Goal: Task Accomplishment & Management: Manage account settings

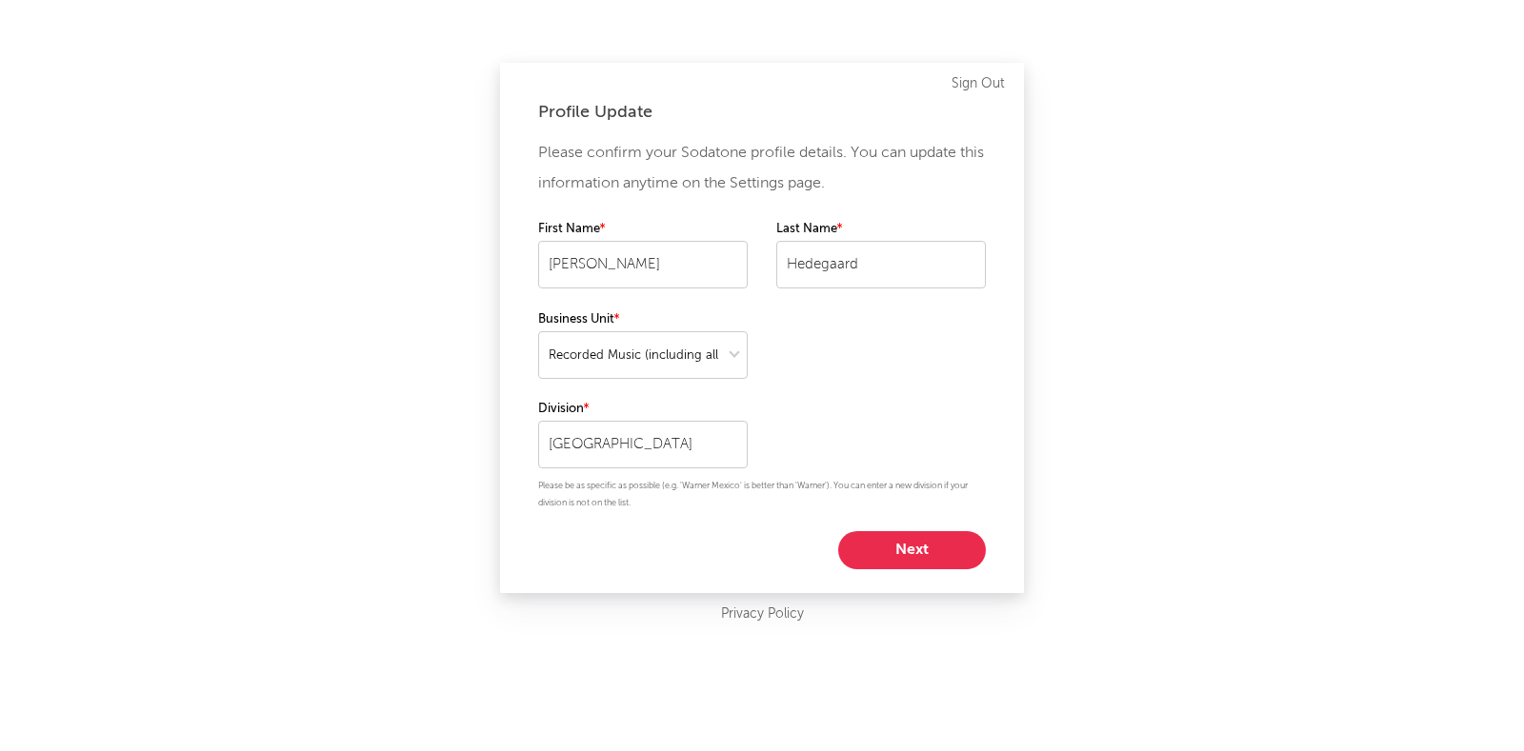
select select "recorded_music"
click at [914, 554] on button "Next" at bounding box center [912, 550] width 148 height 38
select select "marketing"
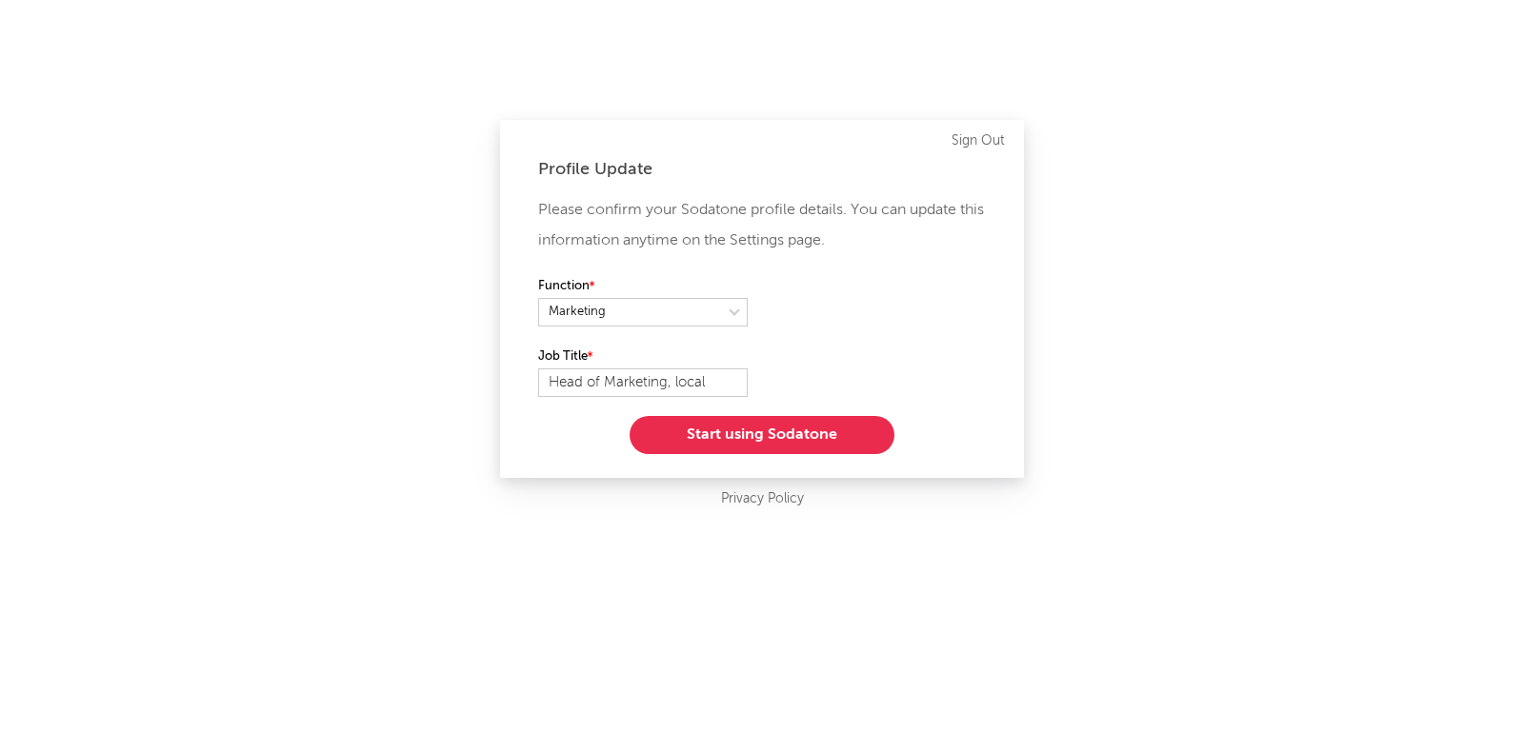
click at [771, 424] on button "Start using Sodatone" at bounding box center [762, 435] width 265 height 38
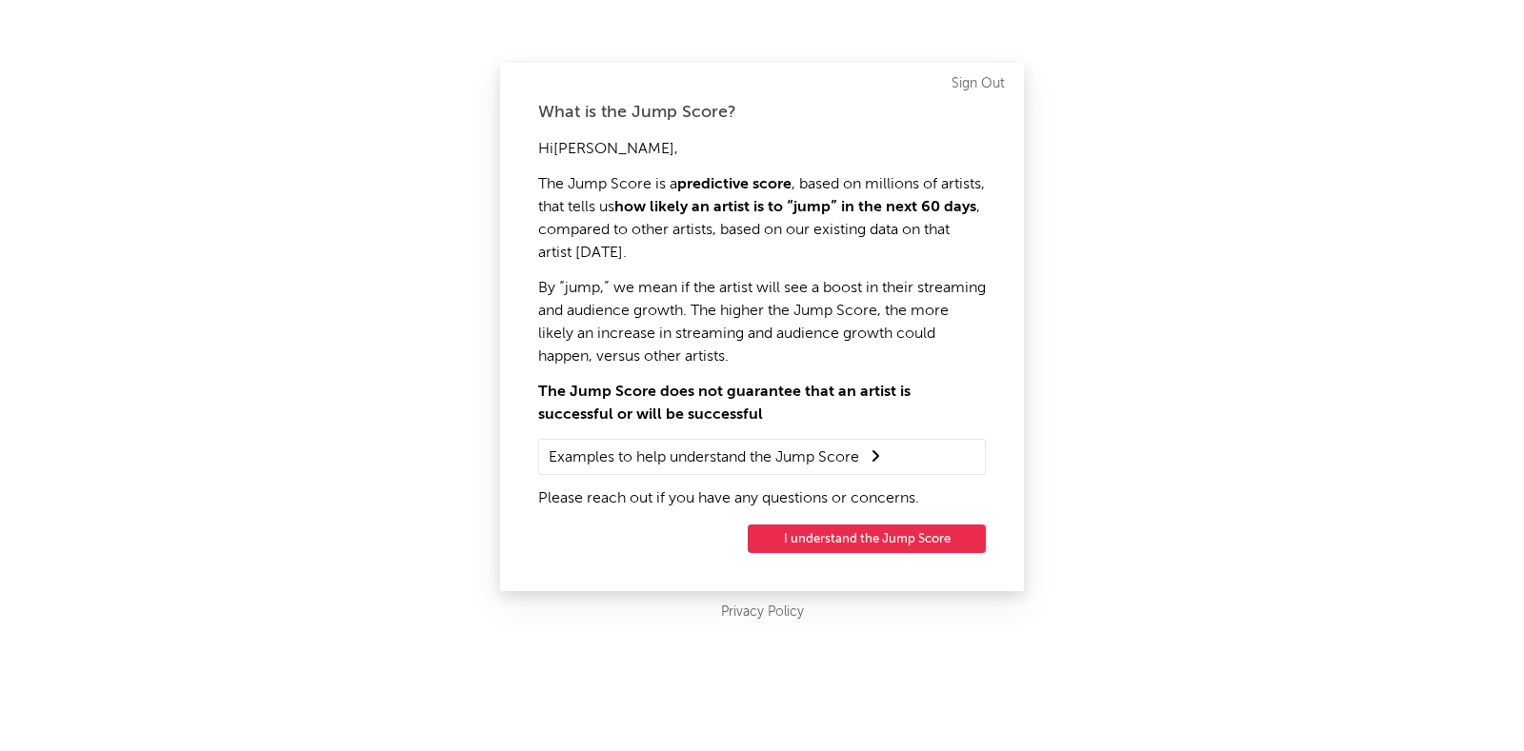
click at [870, 543] on button "I understand the Jump Score" at bounding box center [867, 539] width 238 height 29
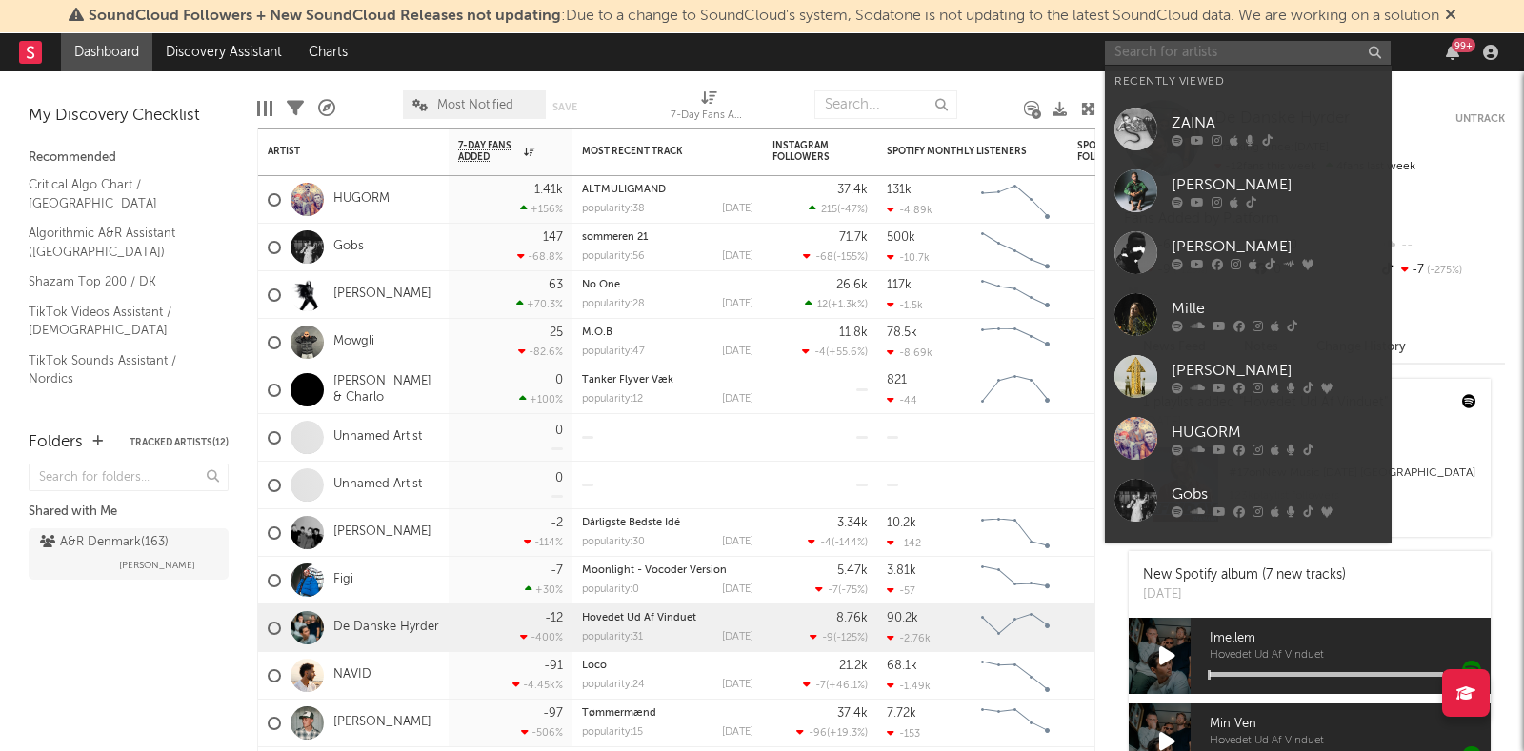
click at [1232, 52] on input "text" at bounding box center [1248, 53] width 286 height 24
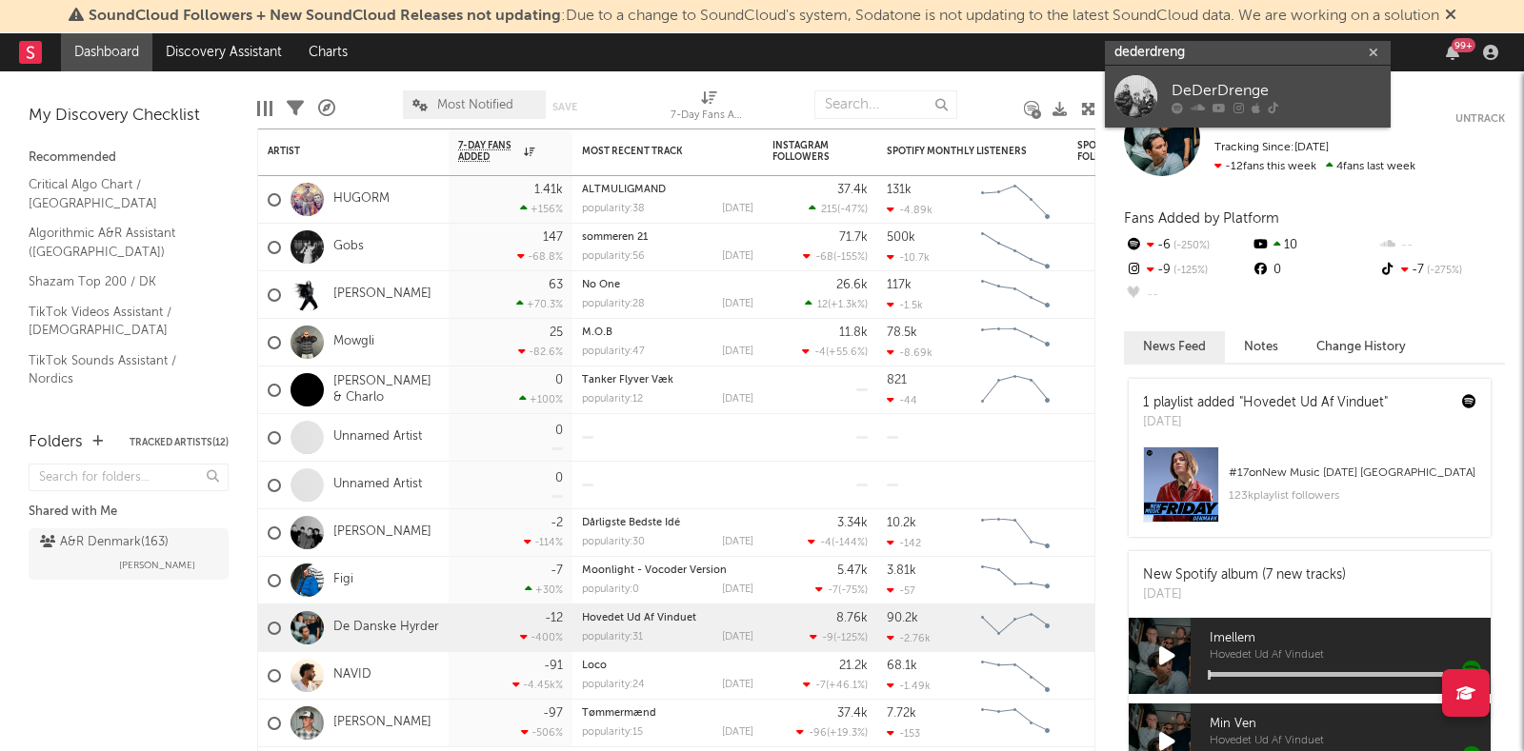
type input "dederdreng"
click at [1191, 90] on div "DeDerDrenge" at bounding box center [1276, 90] width 210 height 23
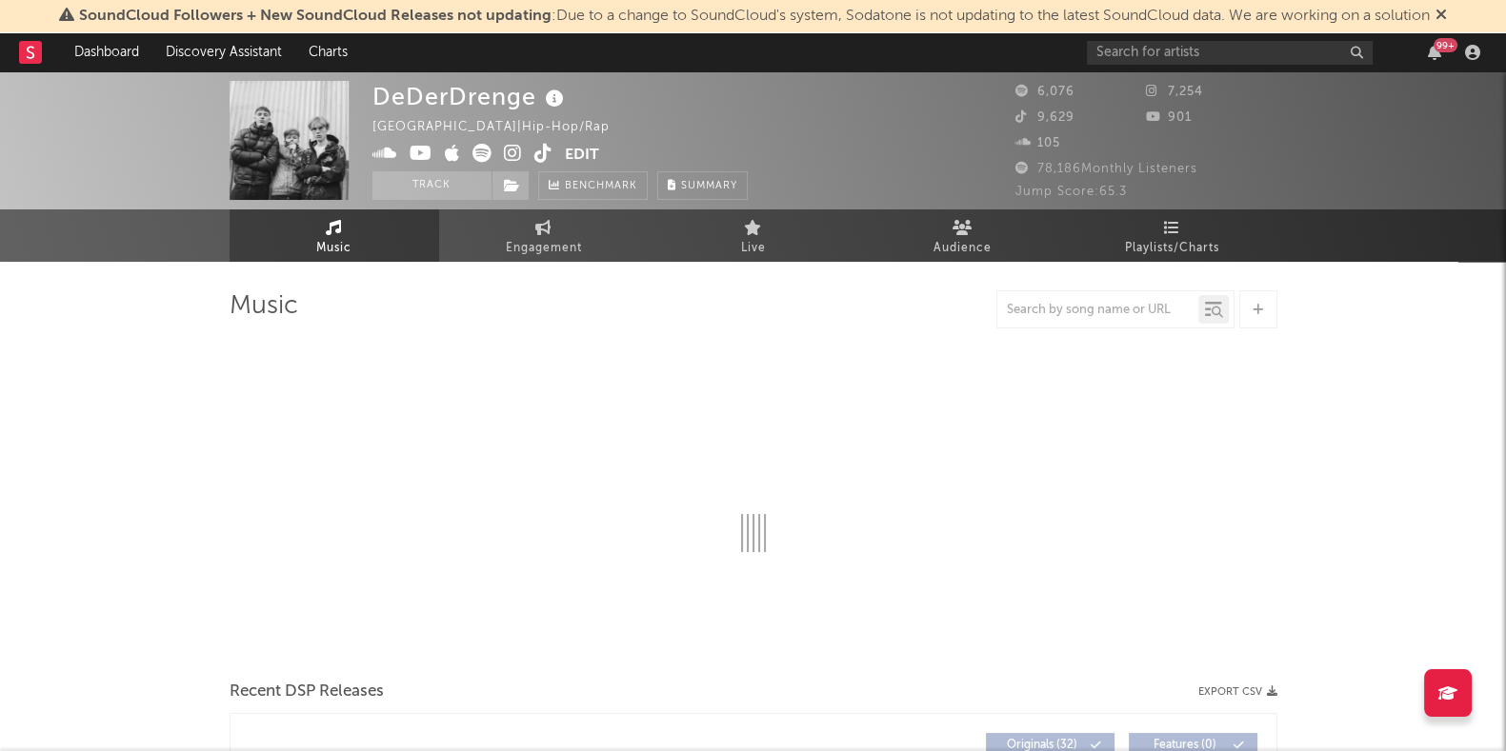
select select "6m"
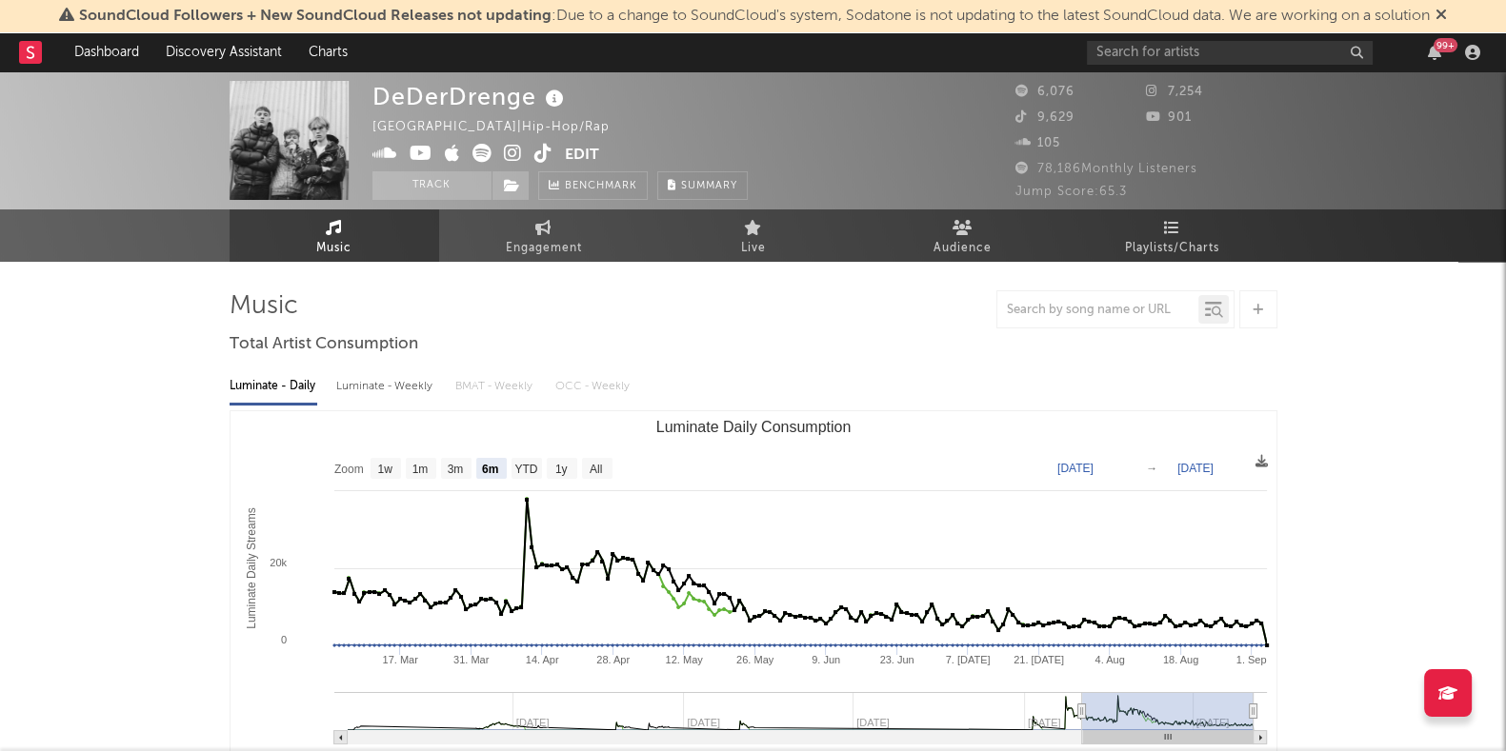
click at [1192, 66] on div "99 +" at bounding box center [1287, 52] width 400 height 38
click at [1191, 47] on input "text" at bounding box center [1230, 53] width 286 height 24
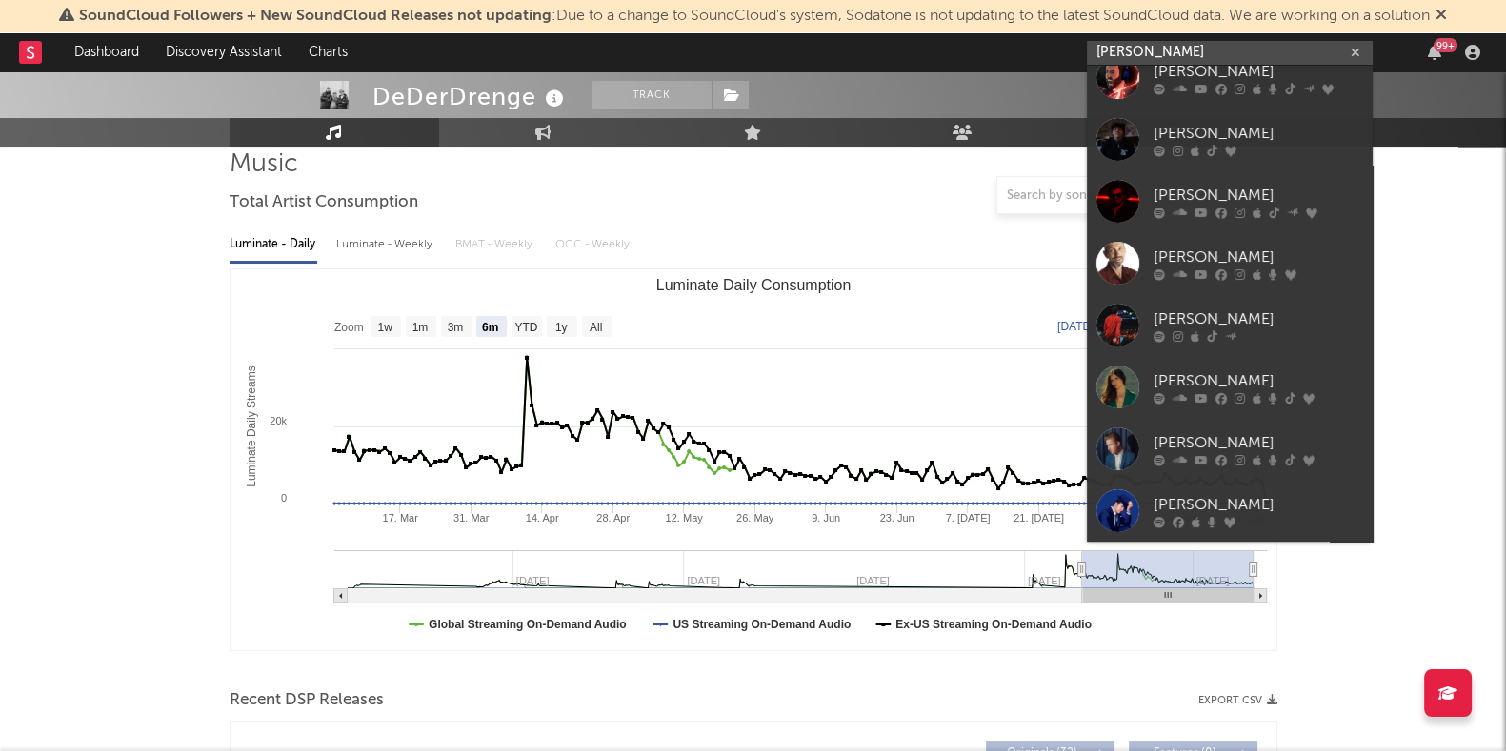
scroll to position [148, 0]
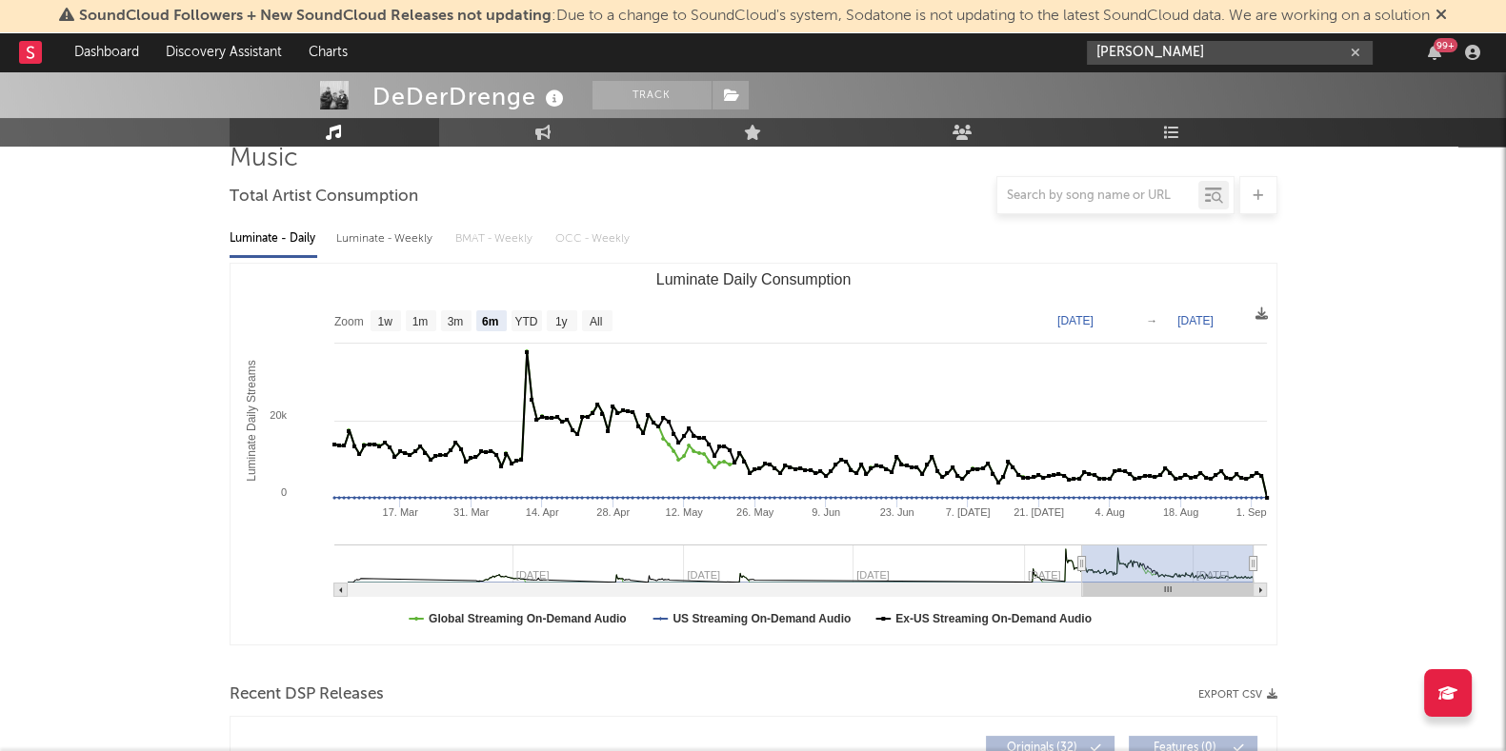
click at [1233, 50] on input "[PERSON_NAME]" at bounding box center [1230, 53] width 286 height 24
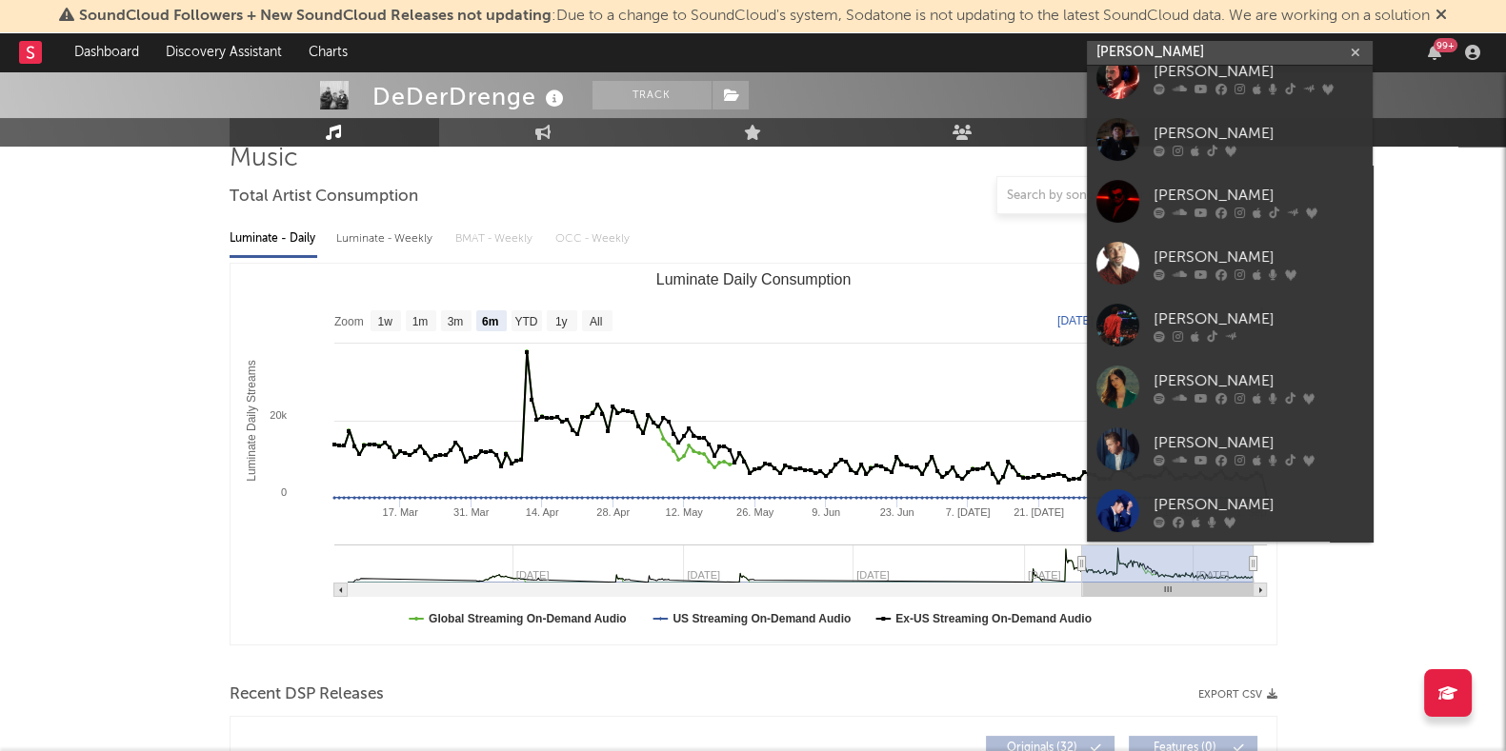
scroll to position [0, 0]
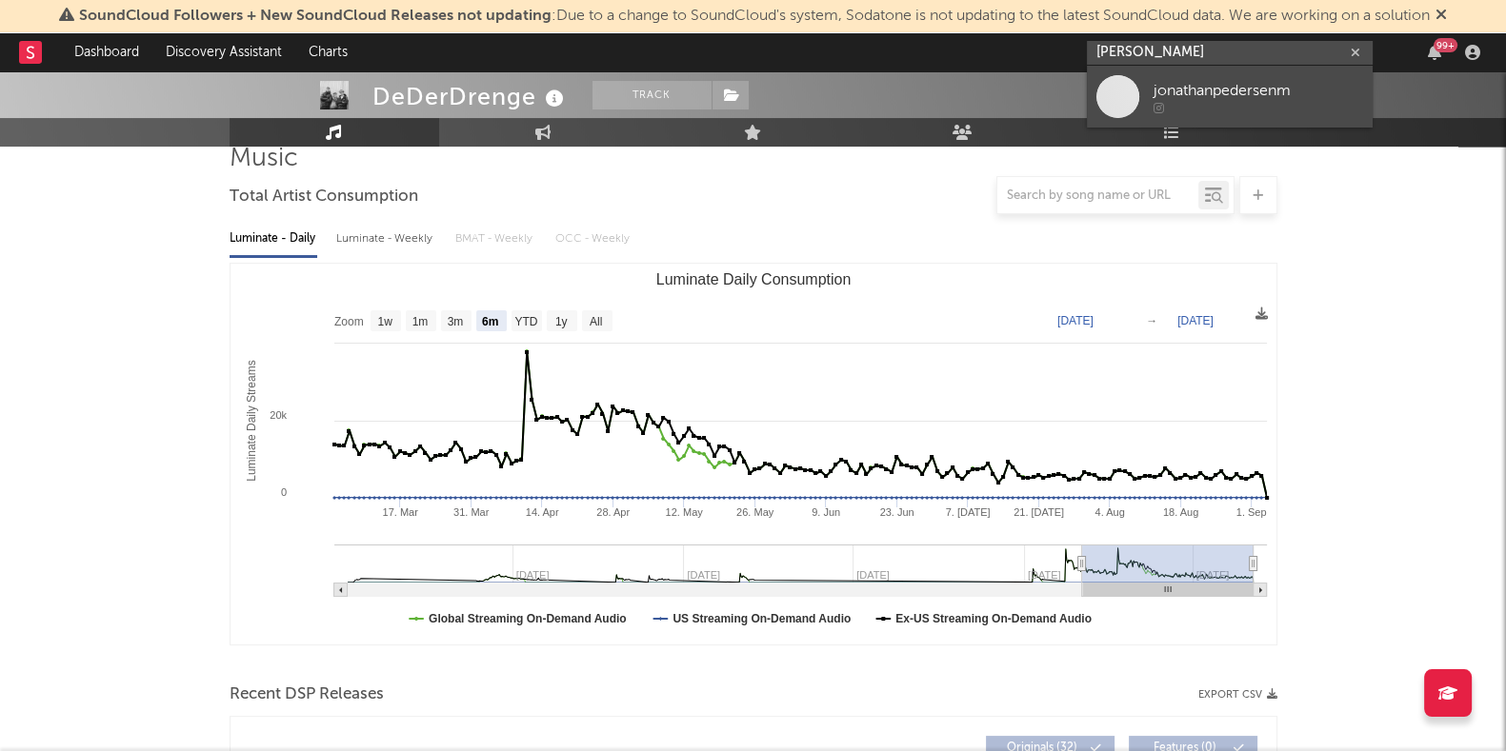
type input "[PERSON_NAME]"
click at [1214, 86] on div "jonathanpedersenm" at bounding box center [1258, 90] width 210 height 23
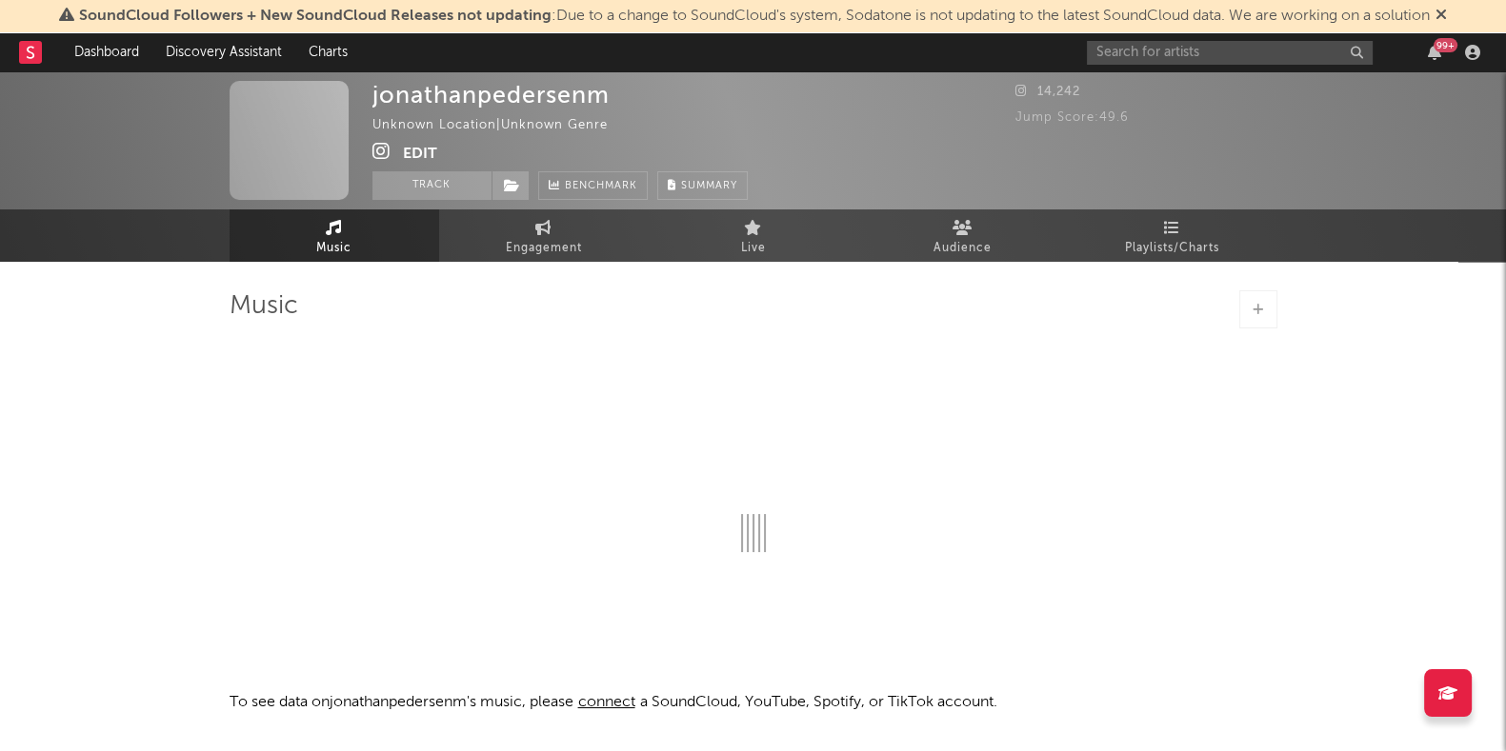
select select "1w"
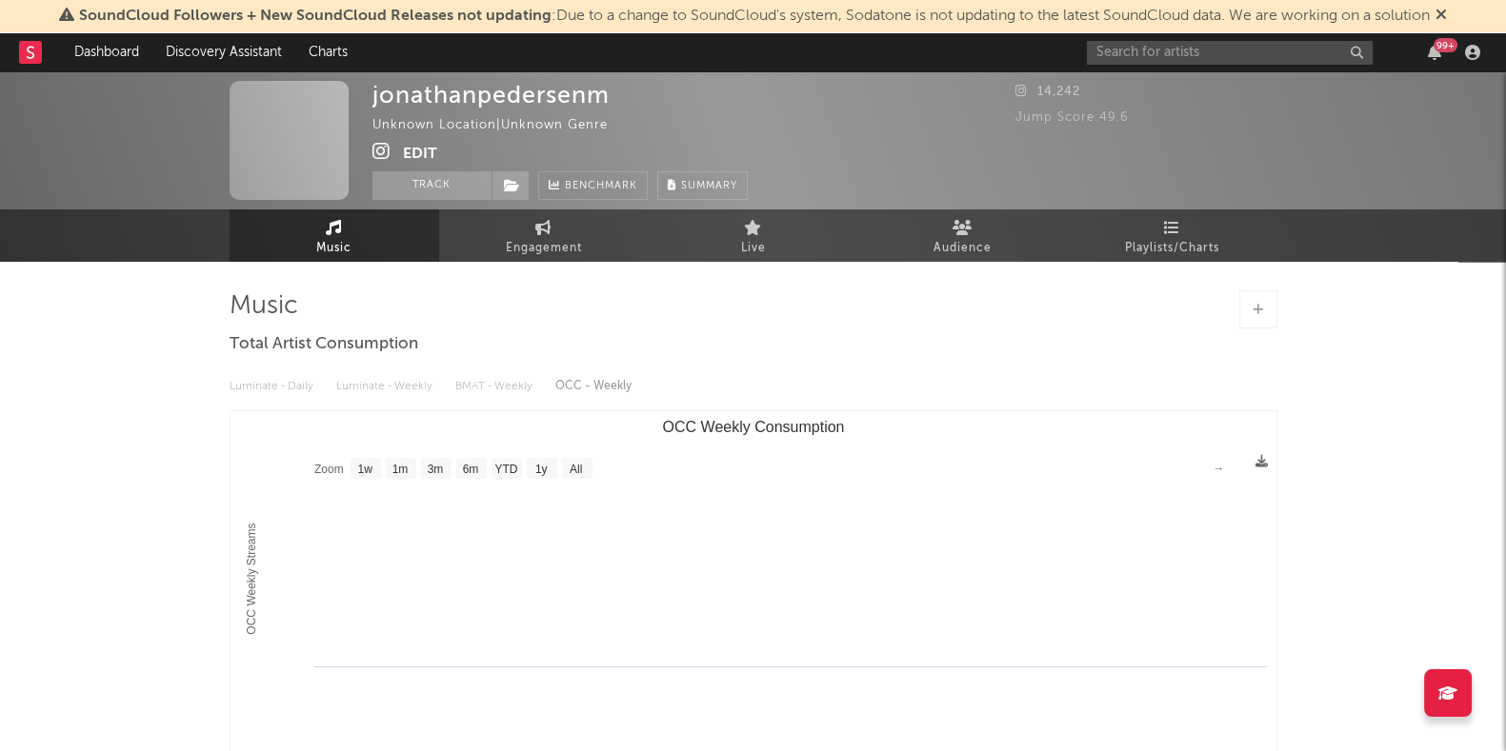
click at [410, 154] on button "Edit" at bounding box center [420, 154] width 34 height 24
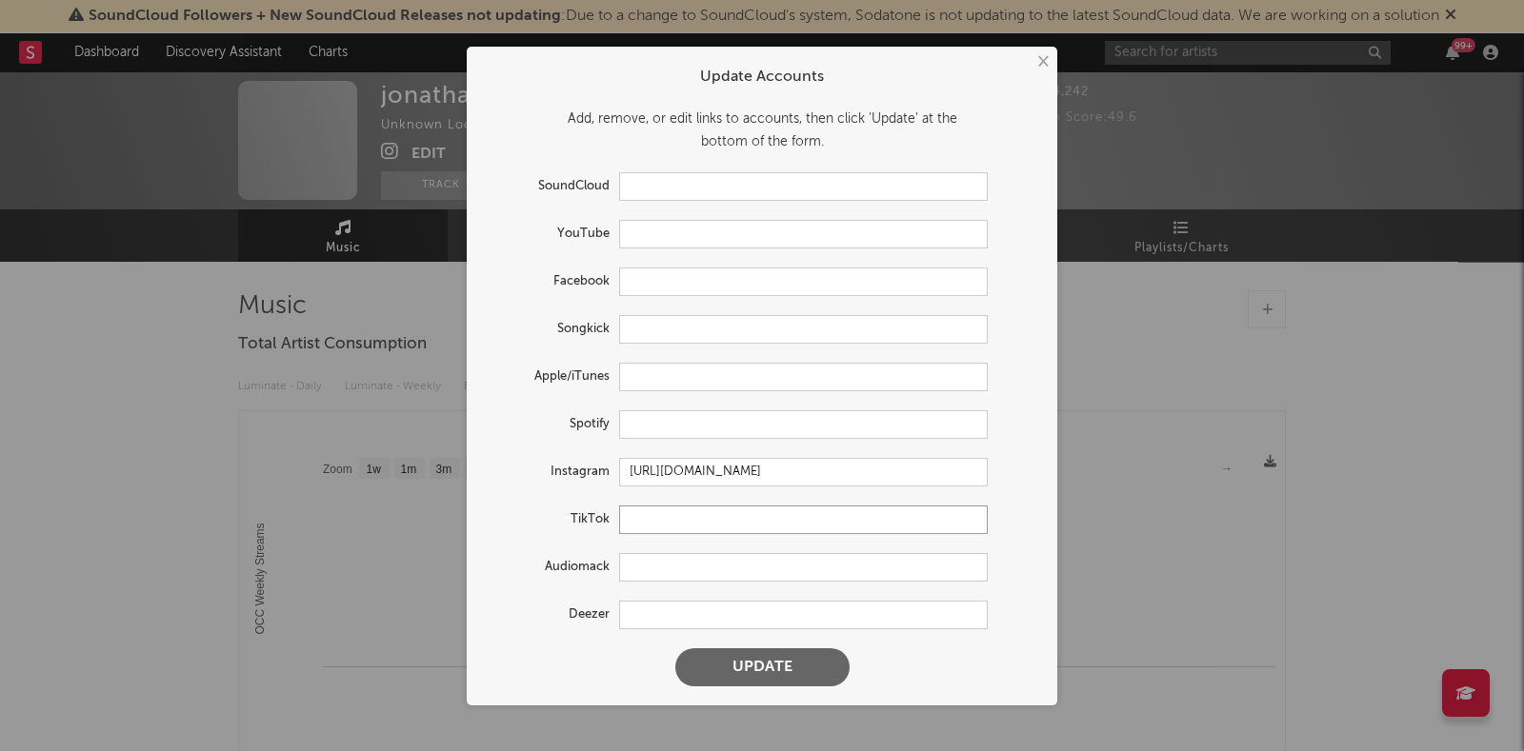
click at [695, 520] on input "text" at bounding box center [803, 520] width 369 height 29
paste input "[URL][DOMAIN_NAME]"
type input "[URL][DOMAIN_NAME]"
click at [676, 238] on input "text" at bounding box center [803, 234] width 369 height 29
paste input "[URL][DOMAIN_NAME]"
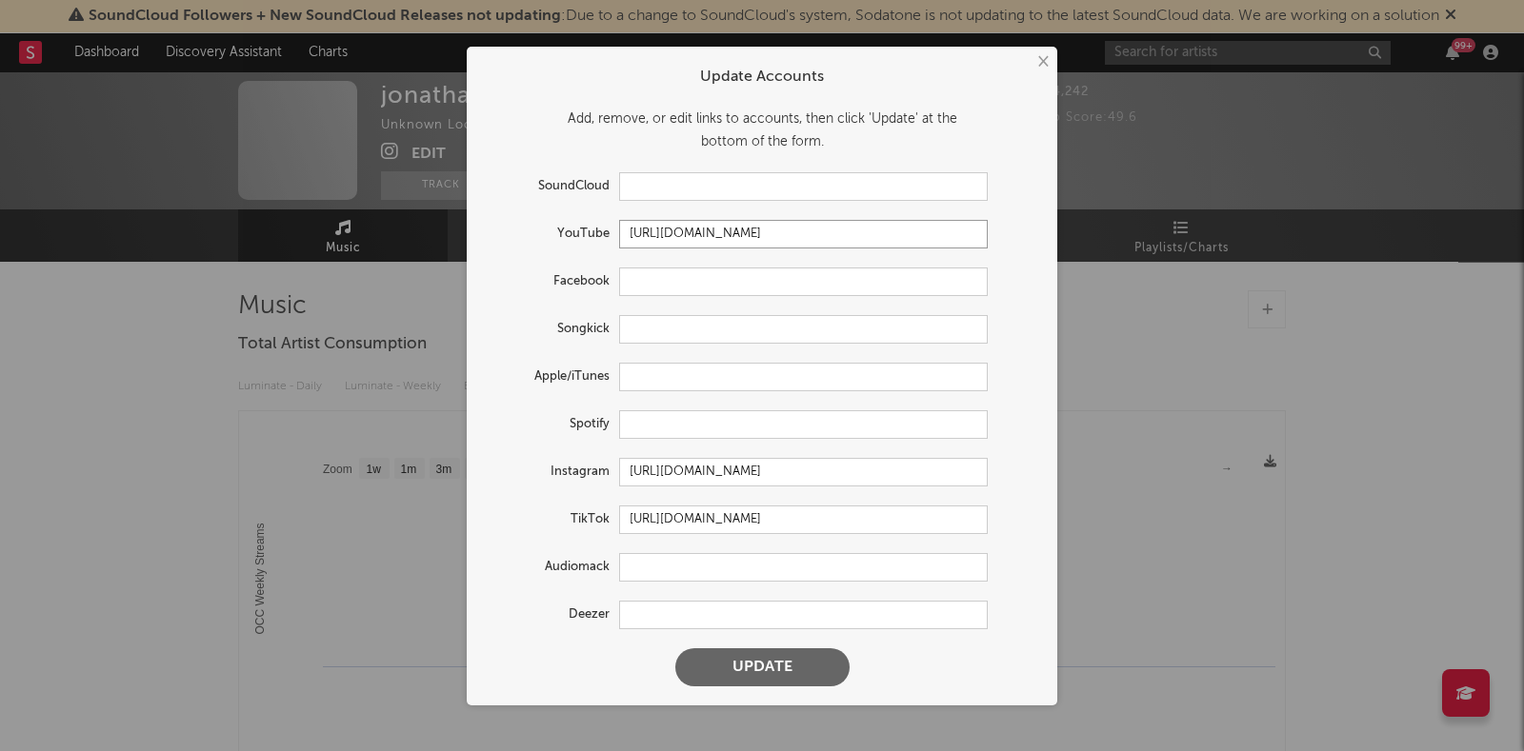
type input "[URL][DOMAIN_NAME]"
click at [691, 363] on input "text" at bounding box center [803, 377] width 369 height 29
click at [672, 412] on input "text" at bounding box center [803, 424] width 369 height 29
click at [745, 670] on button "Update" at bounding box center [762, 668] width 174 height 38
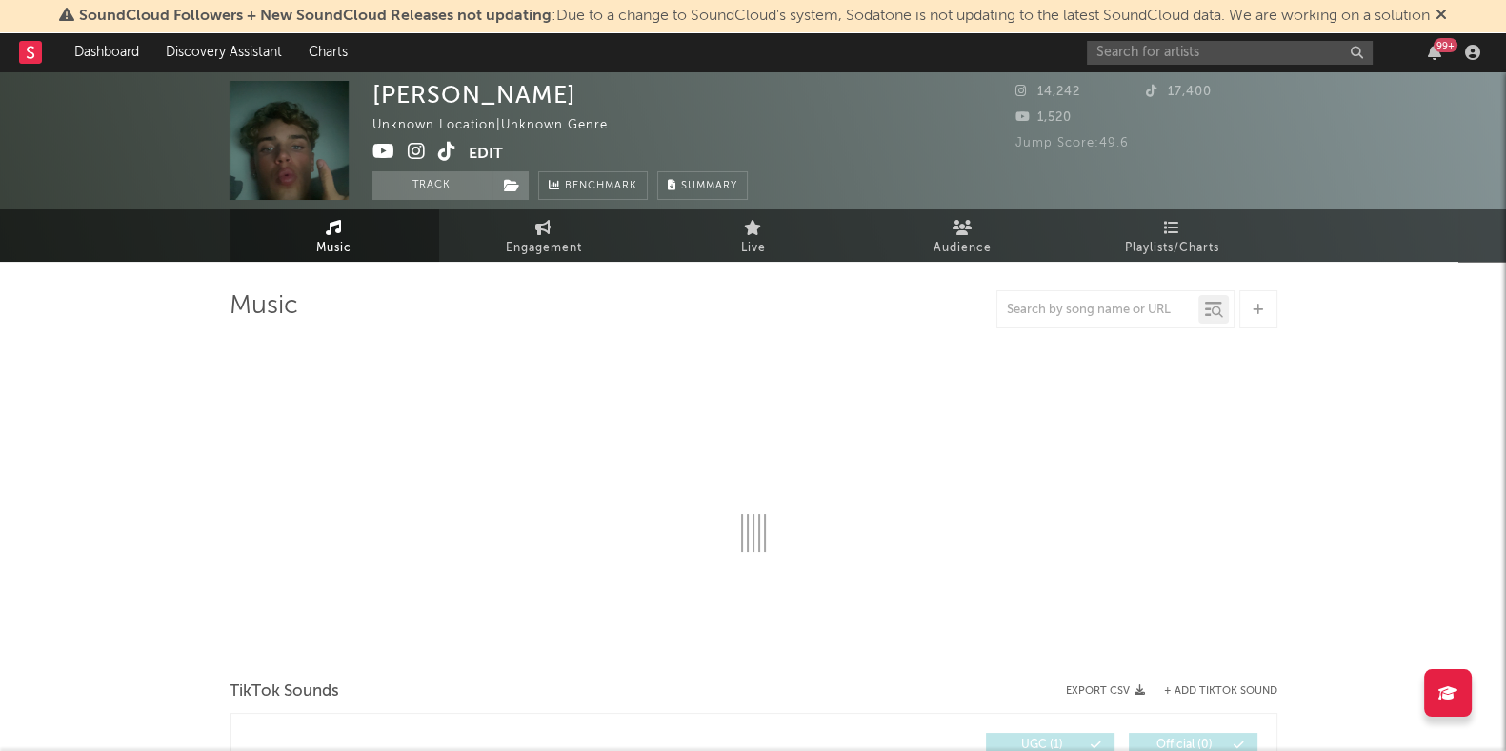
select select "1w"
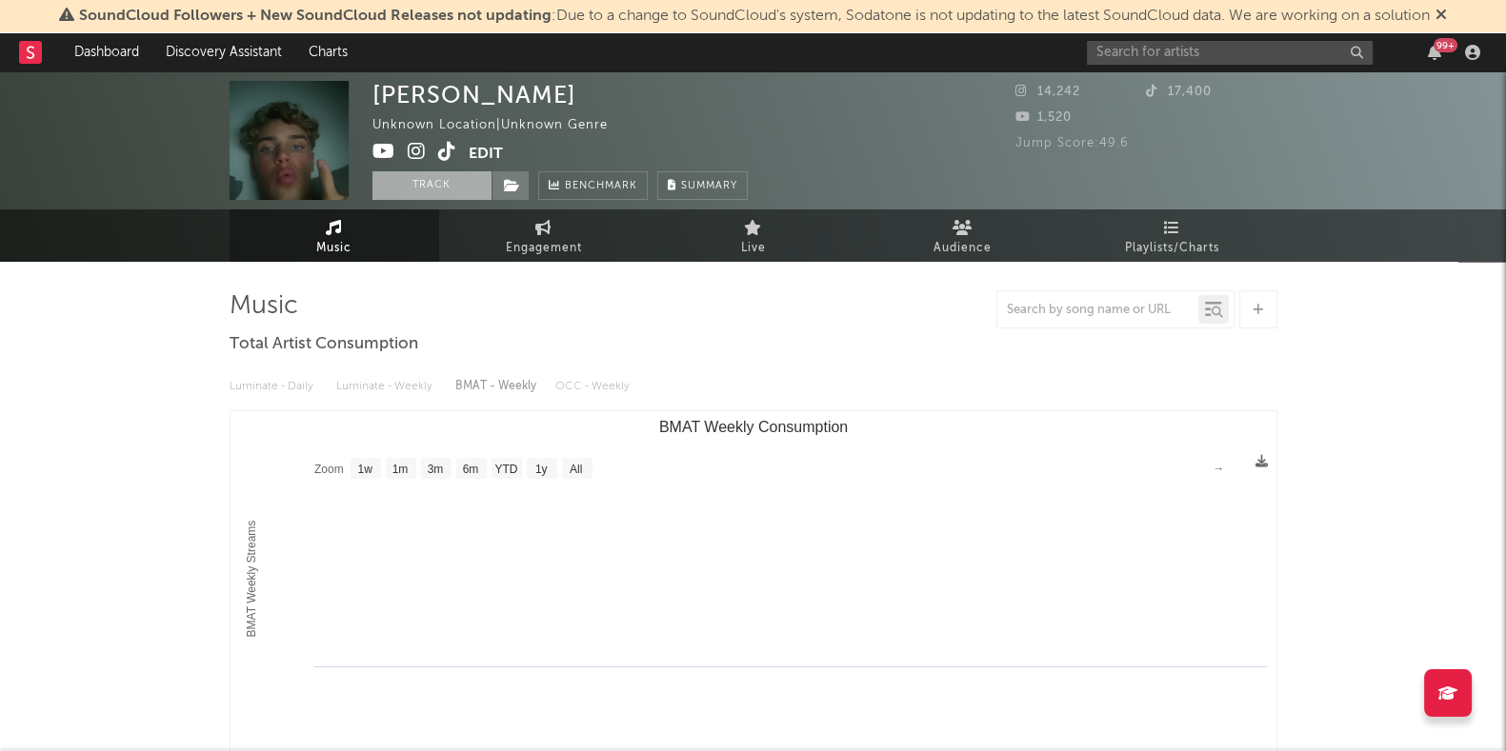
click at [434, 183] on button "Track" at bounding box center [431, 185] width 119 height 29
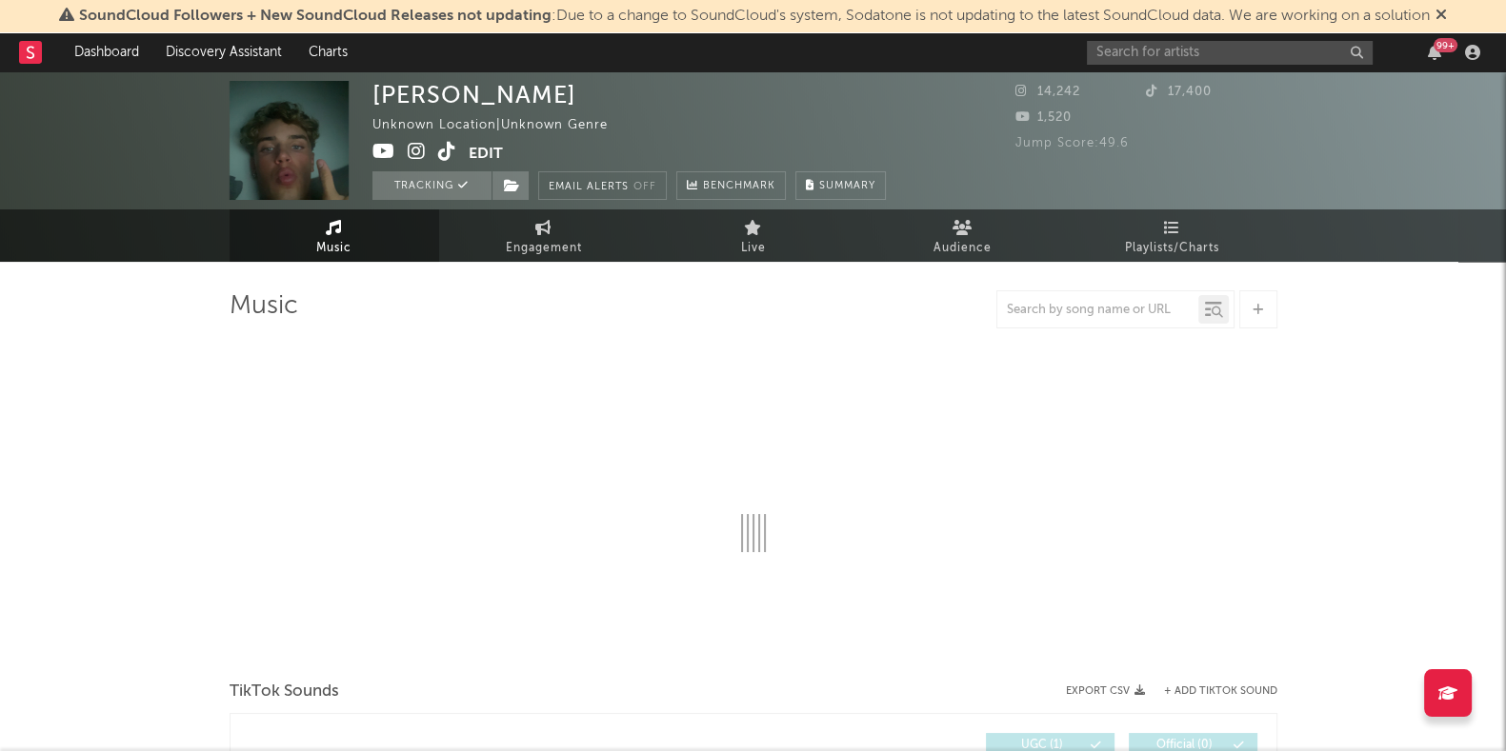
select select "1w"
